Goal: Task Accomplishment & Management: Manage account settings

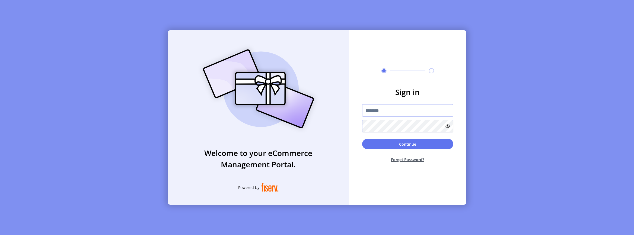
click at [417, 114] on input "text" at bounding box center [407, 110] width 91 height 12
click at [510, 89] on div "Welcome to your eCommerce Management Portal. Powered by Sign in Continue Forget…" at bounding box center [317, 117] width 634 height 235
click at [404, 110] on input "text" at bounding box center [407, 110] width 91 height 12
click at [495, 82] on div "Welcome to your eCommerce Management Portal. Powered by Sign in Continue Forget…" at bounding box center [317, 117] width 634 height 235
click at [383, 112] on input "text" at bounding box center [407, 110] width 91 height 12
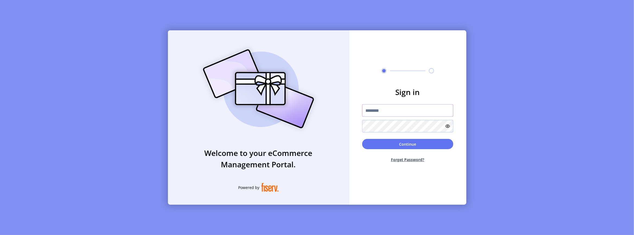
paste input "**********"
type input "**********"
click at [395, 145] on button "Continue" at bounding box center [407, 144] width 91 height 10
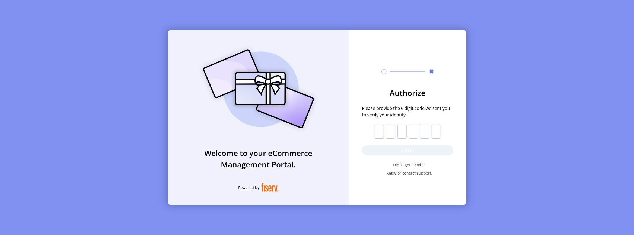
click at [375, 132] on input "text" at bounding box center [379, 132] width 9 height 14
paste input "*"
type input "*"
click at [387, 152] on button "Sign in" at bounding box center [407, 150] width 91 height 10
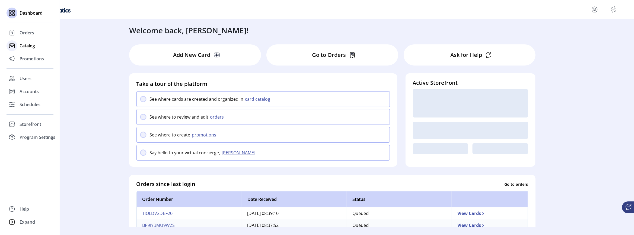
click at [26, 49] on span "Catalog" at bounding box center [27, 46] width 15 height 7
click at [27, 46] on span "Catalog" at bounding box center [27, 46] width 15 height 7
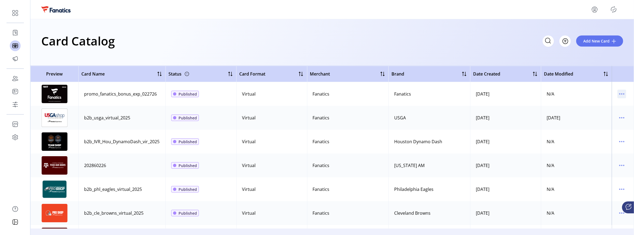
click at [618, 94] on icon "menu" at bounding box center [621, 94] width 9 height 9
click at [600, 115] on span "Edit Details" at bounding box center [596, 113] width 45 height 4
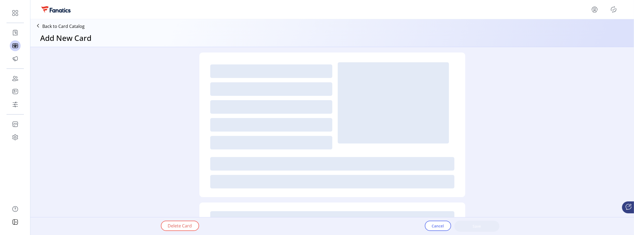
type textarea "**********"
type input "*"
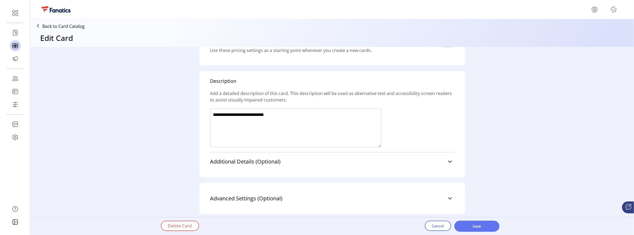
scroll to position [343, 0]
click at [251, 194] on span "Advanced Settings (Optional)" at bounding box center [246, 196] width 72 height 5
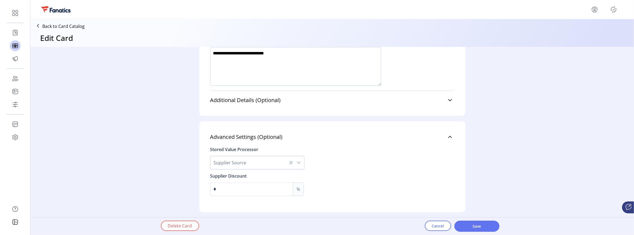
scroll to position [403, 0]
click at [430, 228] on button "Cancel" at bounding box center [438, 226] width 26 height 10
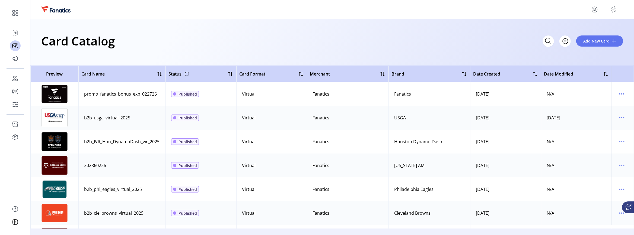
click at [375, 41] on div "Card Catalog Filter Add New Card" at bounding box center [332, 40] width 582 height 19
